Goal: Task Accomplishment & Management: Use online tool/utility

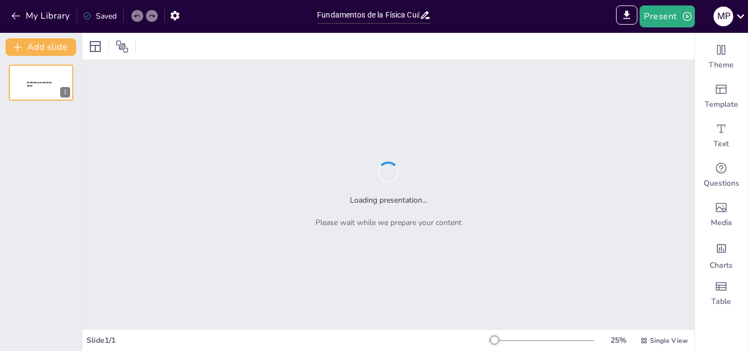
type input "Fundamentos de la Física Cuántica: Un Viaje a Través del Átomo"
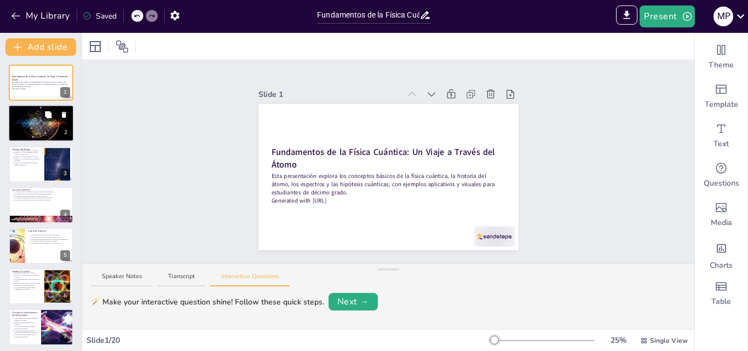
click at [44, 126] on div at bounding box center [41, 123] width 66 height 41
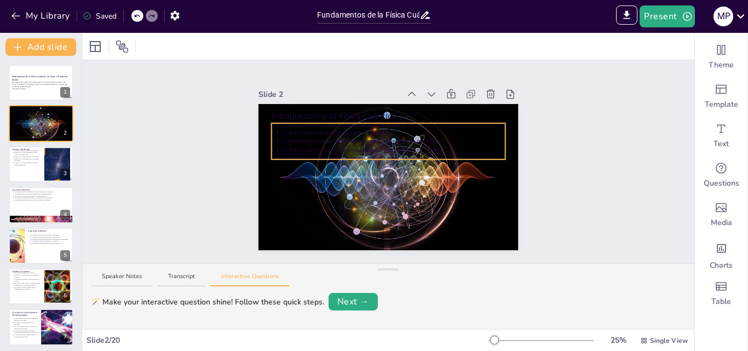
click at [304, 132] on p "La física cuántica desafía nuestras intuiciones." at bounding box center [393, 133] width 224 height 8
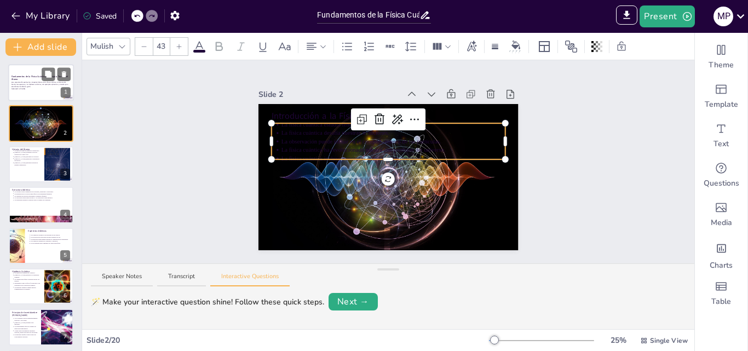
click at [35, 71] on div at bounding box center [41, 82] width 66 height 37
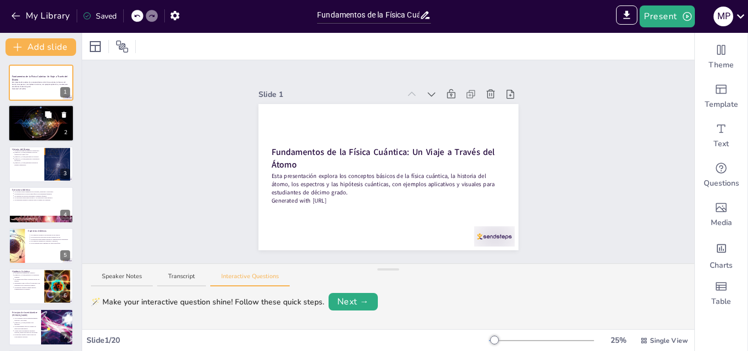
click at [34, 124] on div at bounding box center [41, 123] width 66 height 41
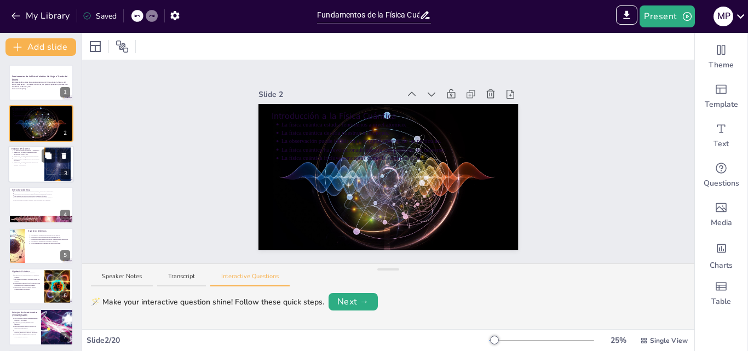
click at [39, 152] on p "[PERSON_NAME] formalizó la teoría atómica en el siglo XIX." at bounding box center [27, 153] width 27 height 4
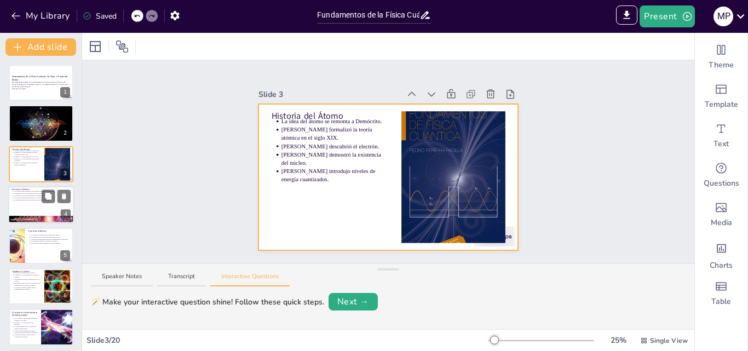
click at [54, 188] on p "Estructura Atómica" at bounding box center [40, 189] width 59 height 3
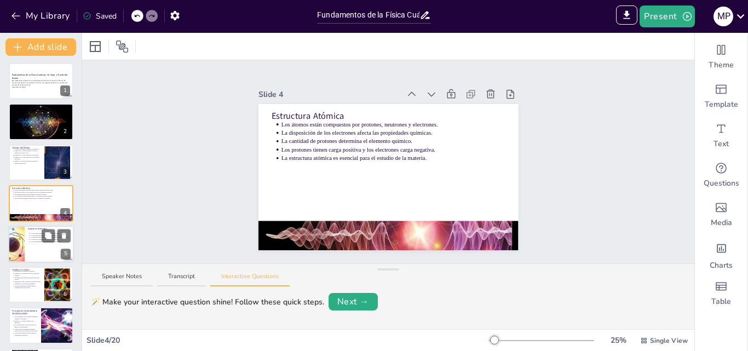
scroll to position [56, 0]
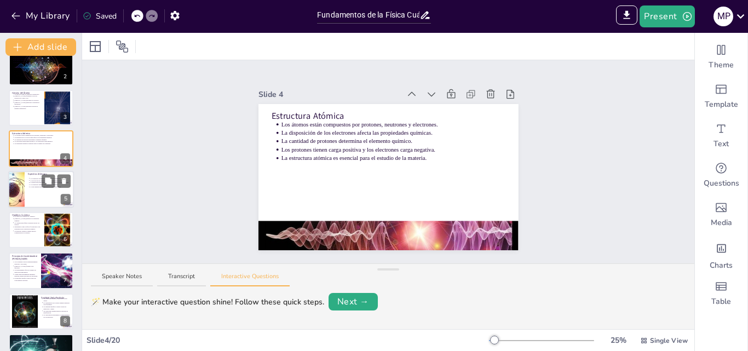
click at [33, 175] on p "Espectros Atómicos" at bounding box center [49, 173] width 43 height 3
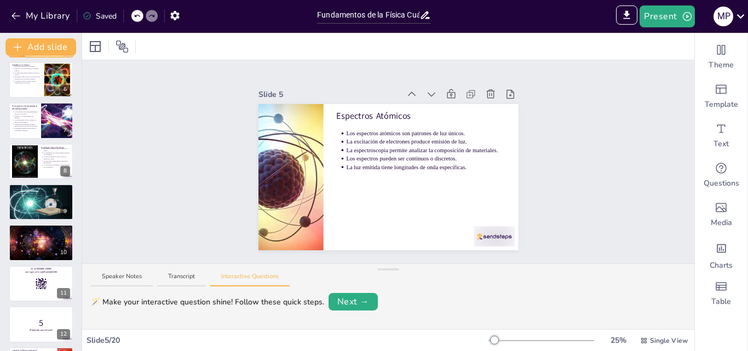
scroll to position [97, 0]
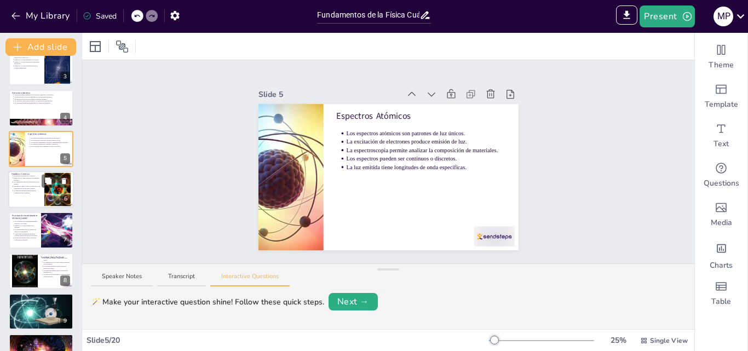
click at [30, 182] on p "La cuantización afecta la interacción de los átomos." at bounding box center [27, 183] width 27 height 4
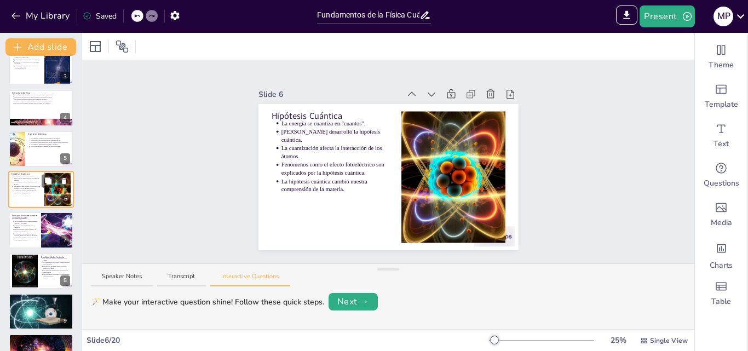
scroll to position [83, 0]
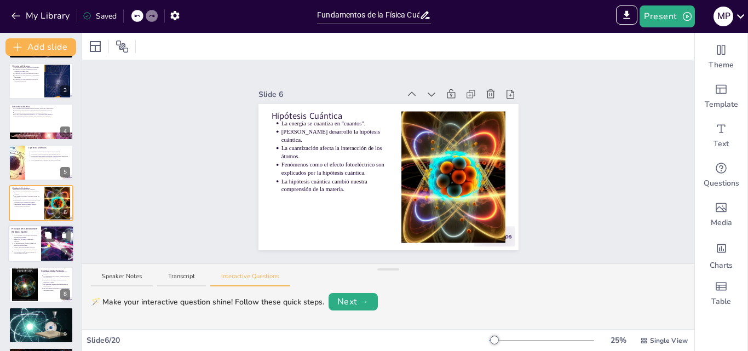
click at [36, 240] on p "[PERSON_NAME] formuló este principio." at bounding box center [26, 240] width 24 height 4
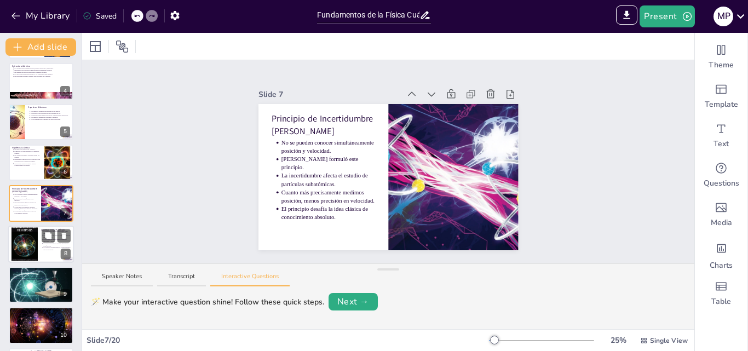
scroll to position [233, 0]
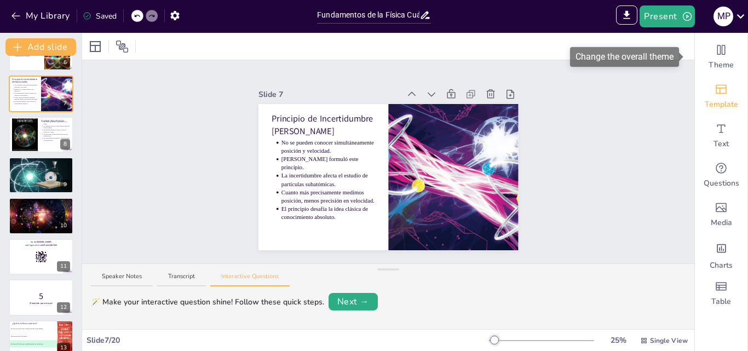
click at [711, 100] on span "Template" at bounding box center [720, 104] width 33 height 11
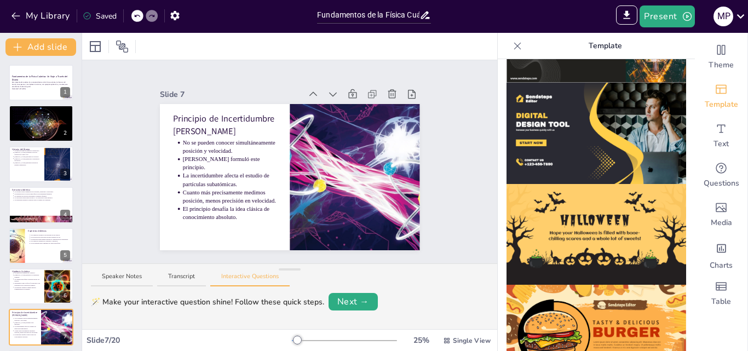
scroll to position [1098, 0]
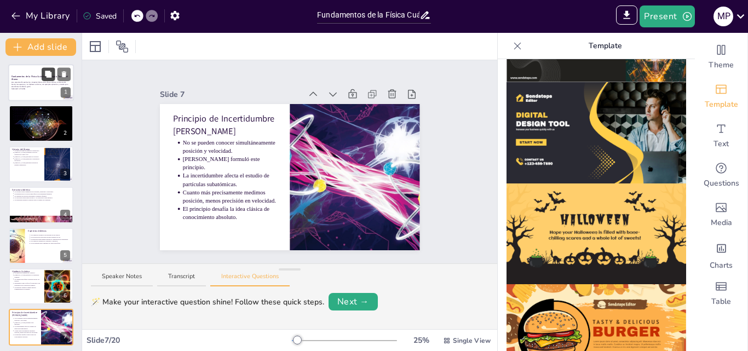
click at [49, 77] on icon at bounding box center [48, 74] width 7 height 7
click at [44, 71] on button at bounding box center [48, 74] width 13 height 13
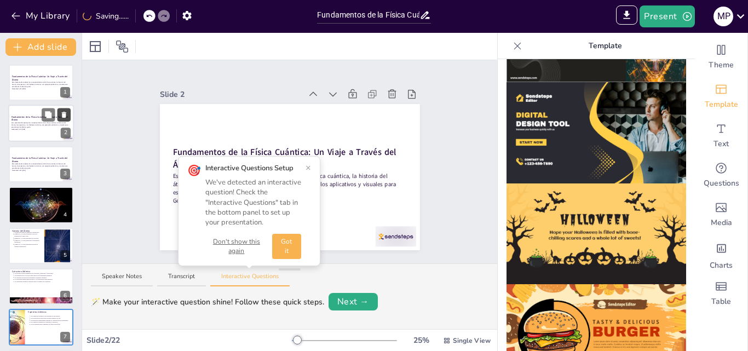
click at [62, 112] on icon at bounding box center [64, 115] width 8 height 8
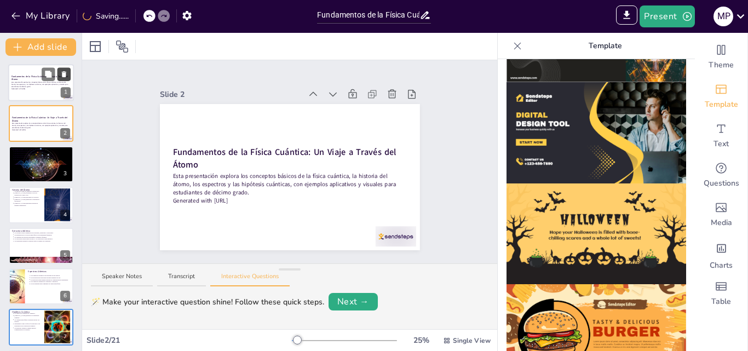
click at [65, 79] on button at bounding box center [63, 73] width 13 height 13
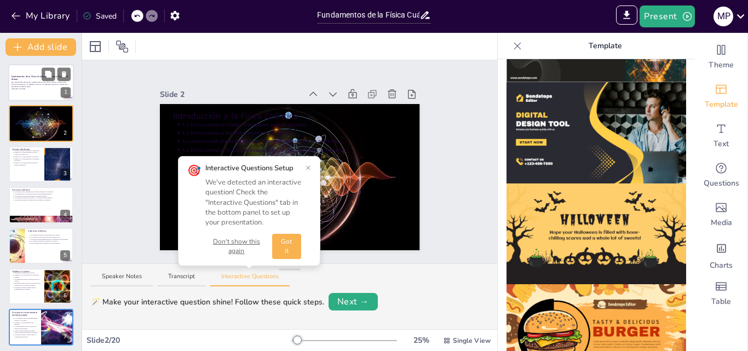
click at [31, 82] on p "Esta presentación explora los conceptos básicos de la física cuántica, la histo…" at bounding box center [40, 85] width 59 height 6
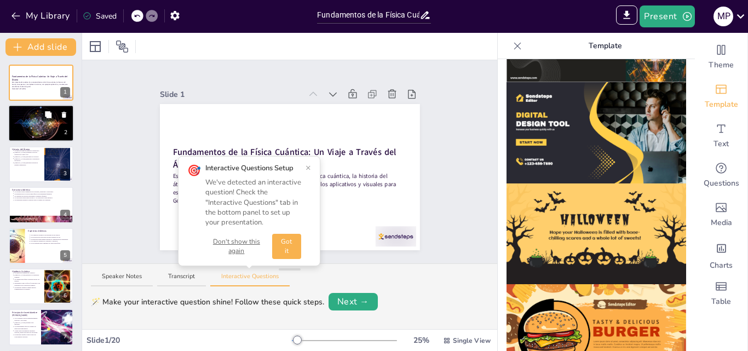
click at [32, 125] on div at bounding box center [41, 123] width 66 height 41
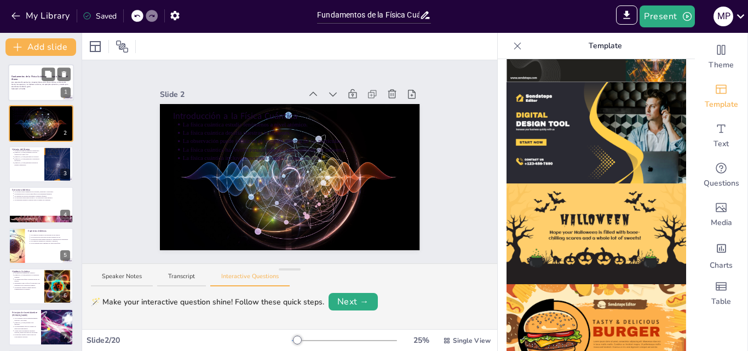
click at [38, 86] on p "Esta presentación explora los conceptos básicos de la física cuántica, la histo…" at bounding box center [40, 85] width 59 height 6
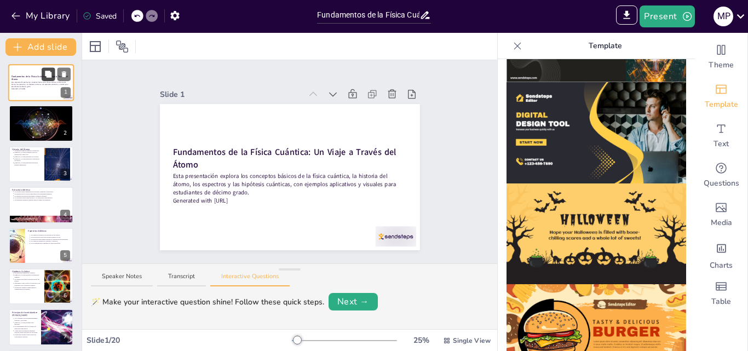
click at [47, 73] on icon at bounding box center [48, 74] width 7 height 7
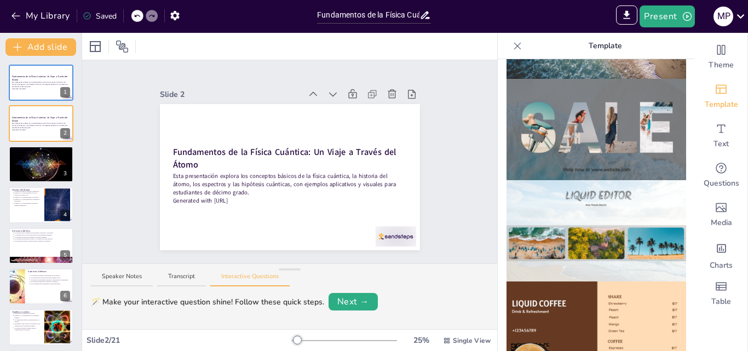
scroll to position [498, 0]
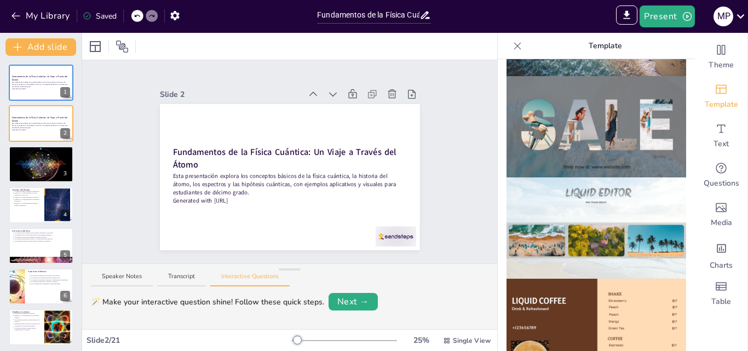
click at [620, 218] on img at bounding box center [596, 227] width 180 height 101
click at [565, 202] on img at bounding box center [596, 227] width 180 height 101
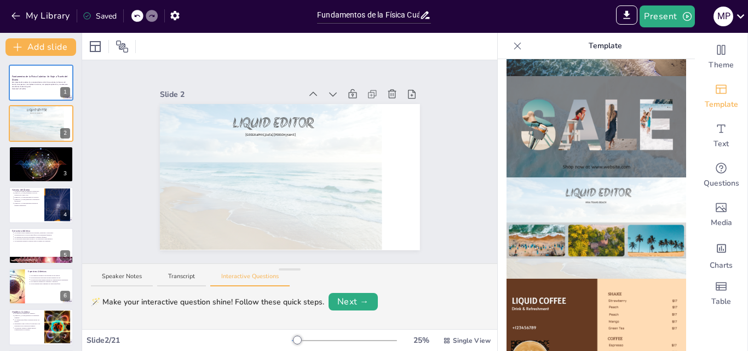
click at [614, 279] on img at bounding box center [596, 329] width 180 height 101
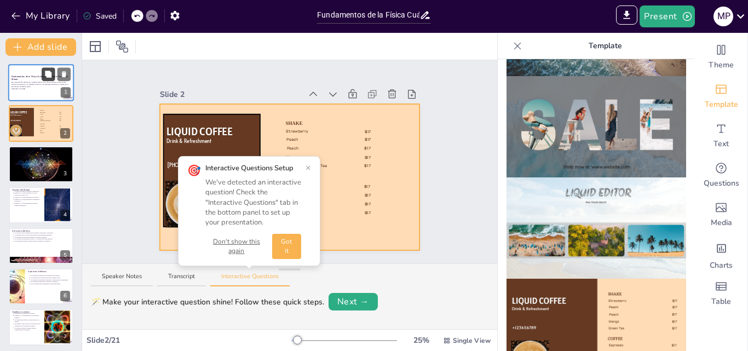
click at [54, 77] on button at bounding box center [48, 73] width 13 height 13
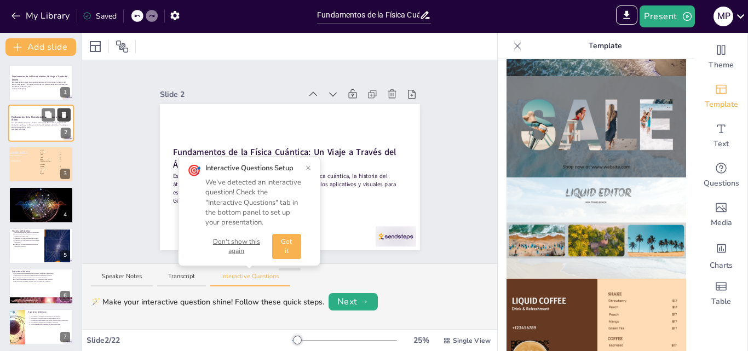
click at [57, 118] on button at bounding box center [63, 114] width 13 height 13
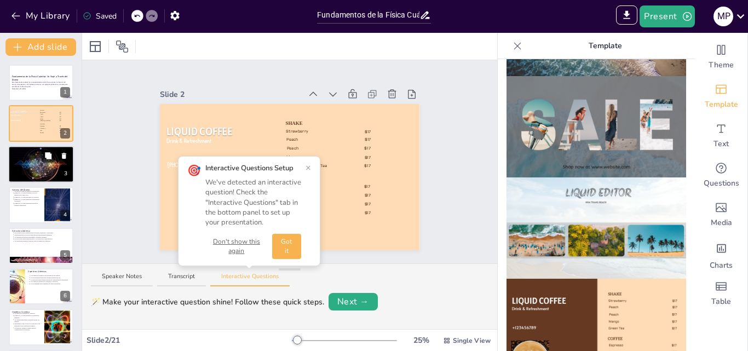
click at [56, 161] on div at bounding box center [56, 155] width 29 height 13
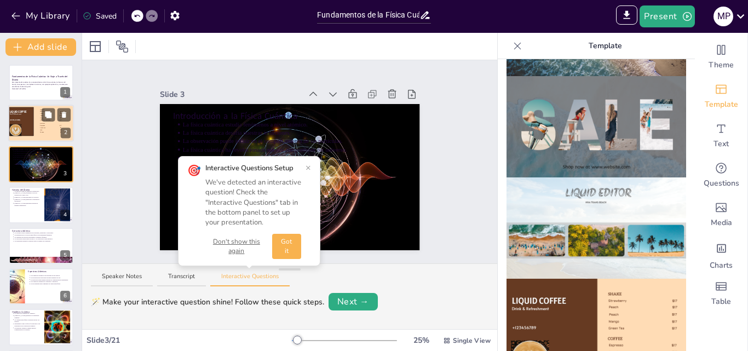
click at [56, 119] on div at bounding box center [56, 114] width 29 height 13
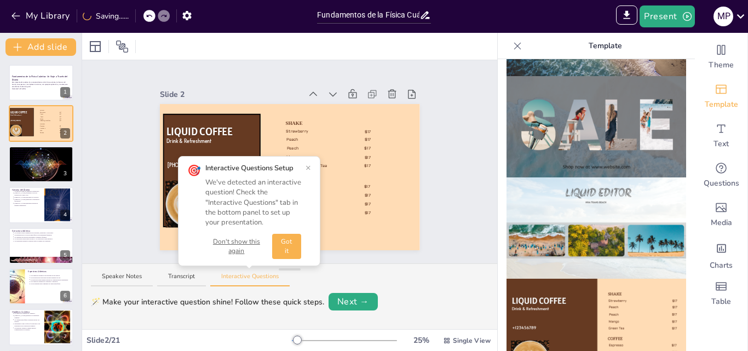
click at [64, 113] on icon at bounding box center [63, 115] width 4 height 6
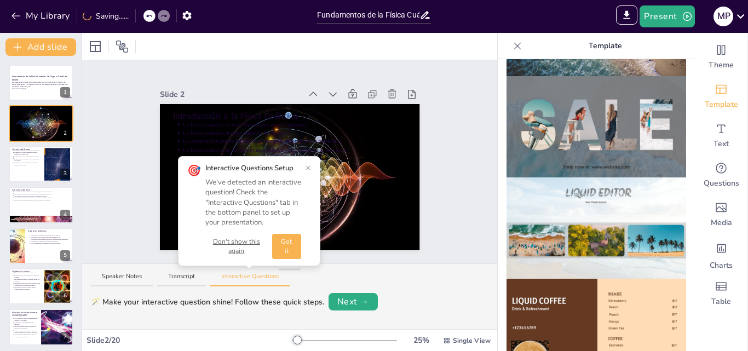
click at [309, 167] on button "×" at bounding box center [307, 167] width 5 height 9
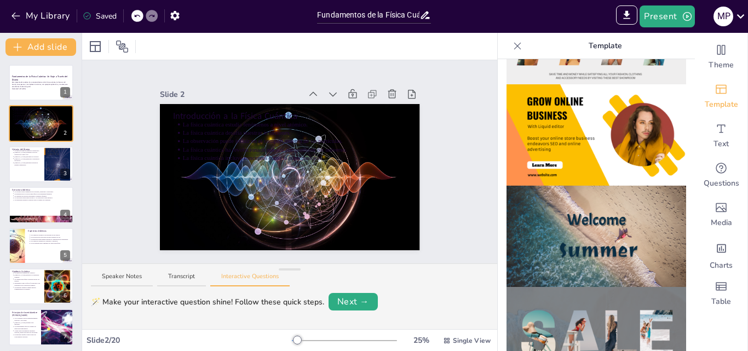
scroll to position [169, 0]
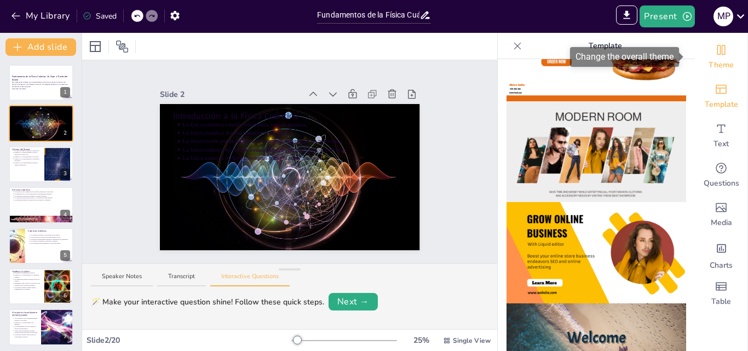
click at [717, 63] on span "Theme" at bounding box center [720, 65] width 25 height 11
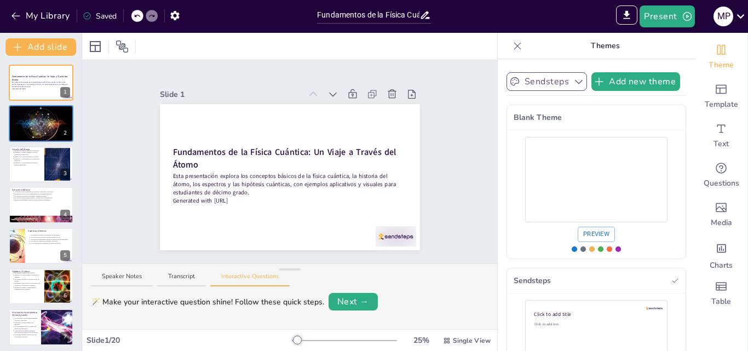
click at [573, 78] on icon "button" at bounding box center [578, 81] width 11 height 11
drag, startPoint x: 631, startPoint y: 123, endPoint x: 277, endPoint y: 100, distance: 354.3
click at [631, 122] on div "Blank Theme" at bounding box center [596, 117] width 178 height 25
click at [596, 230] on div "Preview" at bounding box center [596, 194] width 178 height 128
click at [626, 78] on button "Add new theme" at bounding box center [635, 81] width 89 height 19
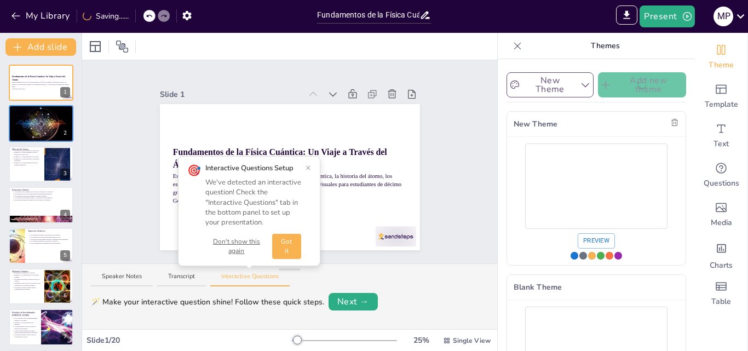
click at [594, 246] on div "Preview" at bounding box center [596, 201] width 178 height 128
click at [605, 254] on div "Use theme New Theme" at bounding box center [609, 256] width 8 height 8
click at [429, 148] on div "Slide 1 Fundamentos de la Física Cuántica: Un Viaje a Través del Átomo Esta pre…" at bounding box center [289, 161] width 321 height 177
click at [580, 82] on icon "button" at bounding box center [585, 84] width 11 height 11
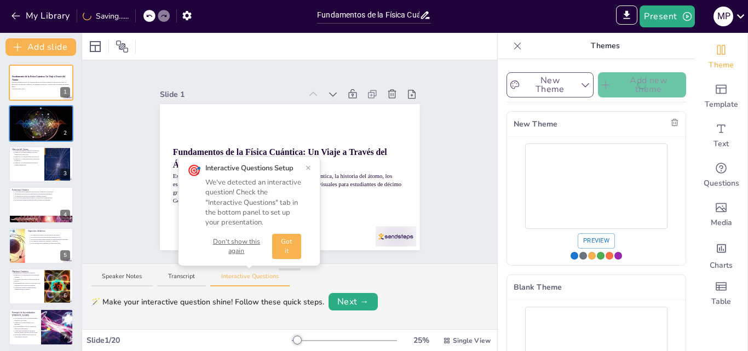
click at [720, 86] on div "Template" at bounding box center [721, 96] width 53 height 39
click at [706, 100] on span "Template" at bounding box center [720, 104] width 33 height 11
click at [706, 99] on div "Template" at bounding box center [721, 96] width 53 height 39
click at [714, 95] on icon "Add ready made slides" at bounding box center [720, 89] width 13 height 13
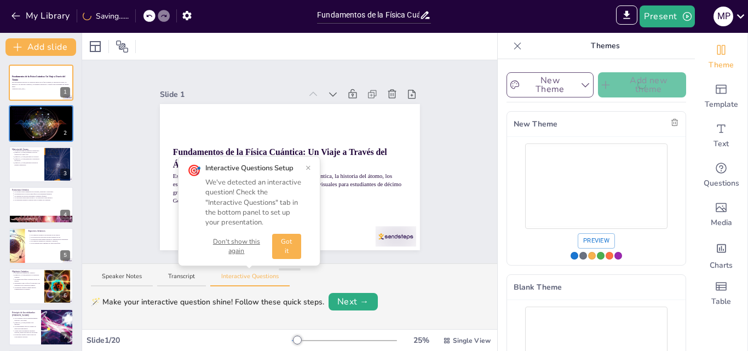
click at [705, 90] on div "Template" at bounding box center [721, 96] width 53 height 39
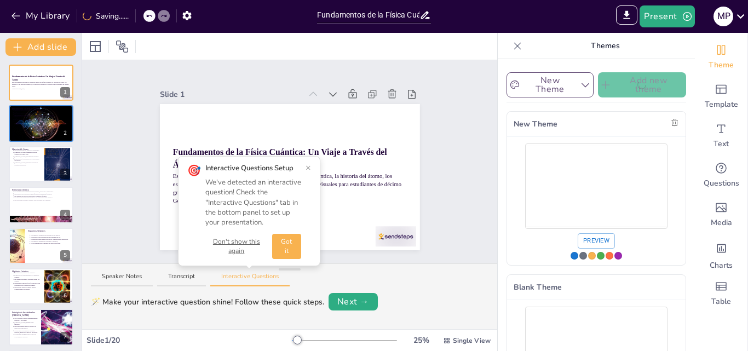
click at [704, 138] on div "Text" at bounding box center [721, 135] width 53 height 39
click at [111, 93] on div "Slide 1 Fundamentos de la Física Cuántica: Un Viaje a Través del Átomo Esta pre…" at bounding box center [289, 161] width 415 height 203
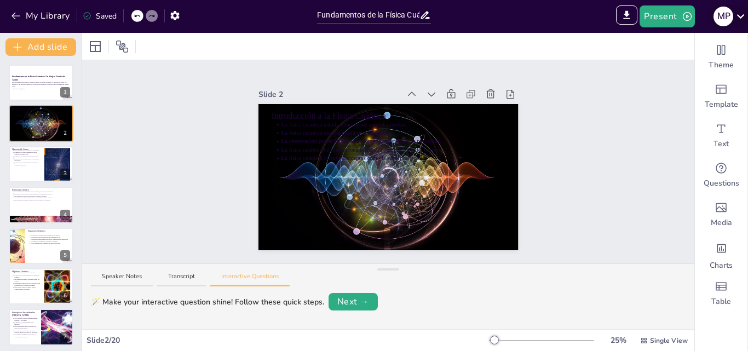
click at [54, 115] on button at bounding box center [48, 114] width 13 height 13
click at [314, 338] on div "Slide 2 / 20" at bounding box center [287, 339] width 402 height 11
click at [326, 334] on div "Slide 2 / 20" at bounding box center [287, 339] width 402 height 11
click at [746, 14] on icon at bounding box center [740, 16] width 15 height 15
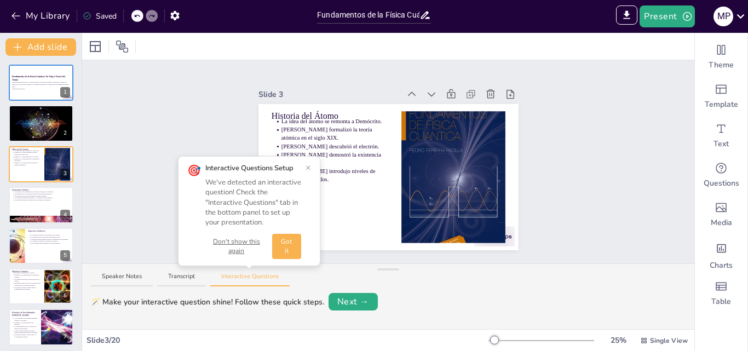
click at [436, 263] on div "Speaker Notes Transcript Interactive Questions 🪄 Make your interactive question…" at bounding box center [388, 296] width 612 height 66
click at [175, 278] on button "Transcript" at bounding box center [181, 279] width 49 height 15
click at [741, 12] on icon at bounding box center [740, 16] width 15 height 15
